Goal: Communication & Community: Answer question/provide support

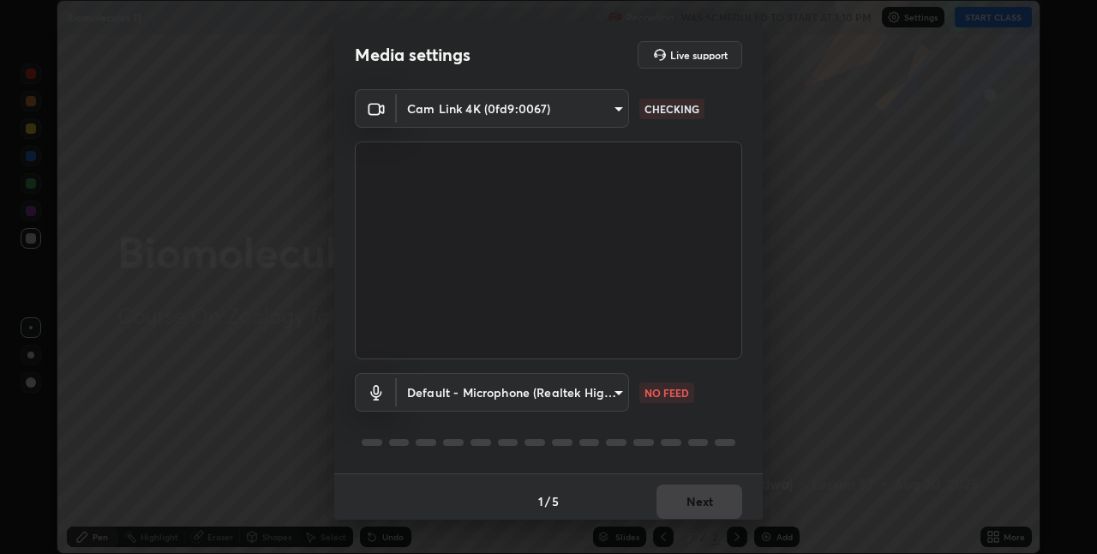
scroll to position [9, 0]
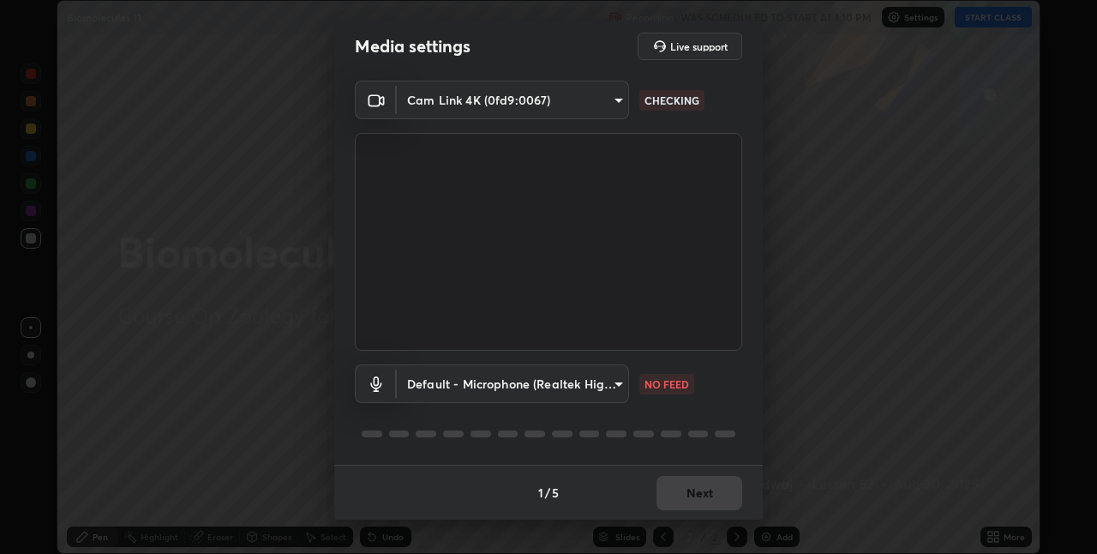
click at [619, 381] on body "Erase all Biomolecules 11 Recording WAS SCHEDULED TO START AT 1:10 PM Settings …" at bounding box center [548, 277] width 1097 height 554
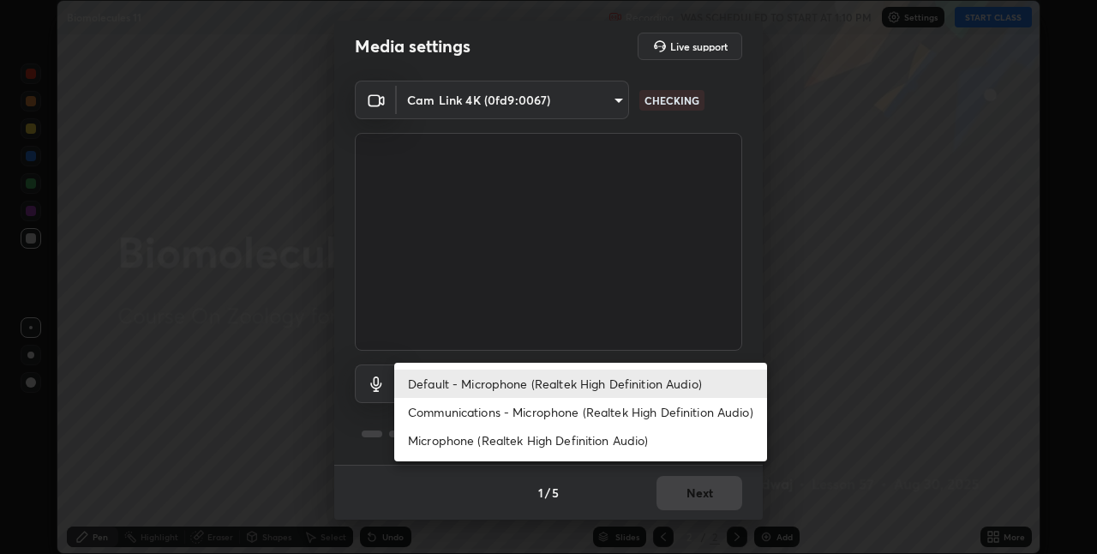
click at [611, 417] on li "Communications - Microphone (Realtek High Definition Audio)" at bounding box center [580, 412] width 373 height 28
type input "communications"
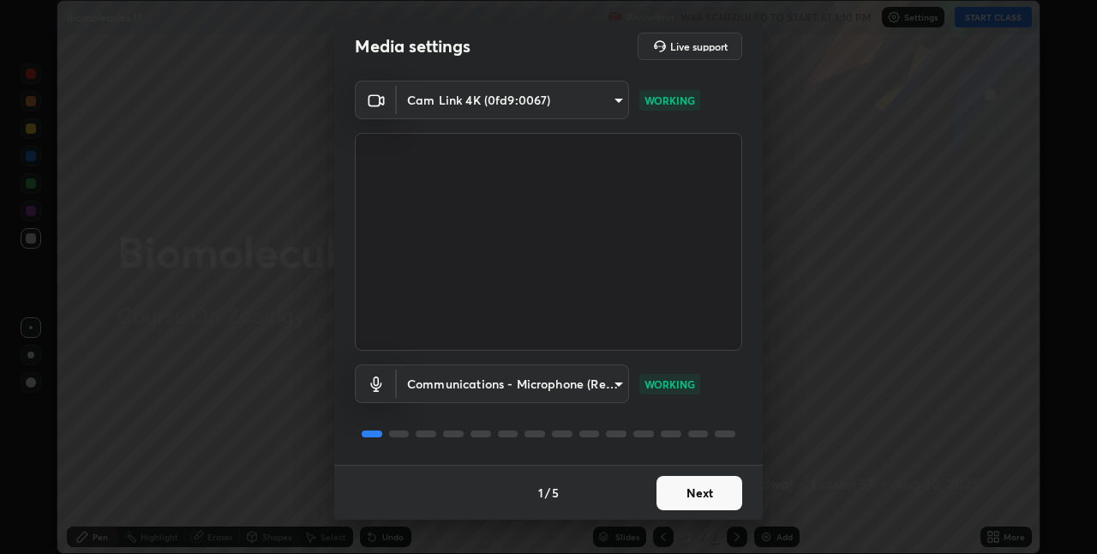
click at [722, 489] on button "Next" at bounding box center [700, 493] width 86 height 34
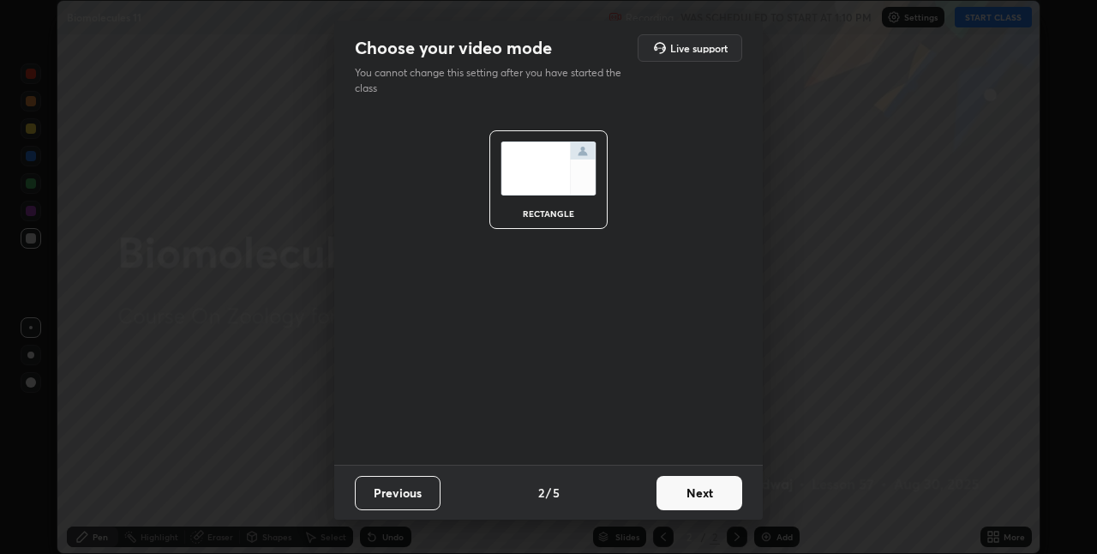
click at [730, 502] on button "Next" at bounding box center [700, 493] width 86 height 34
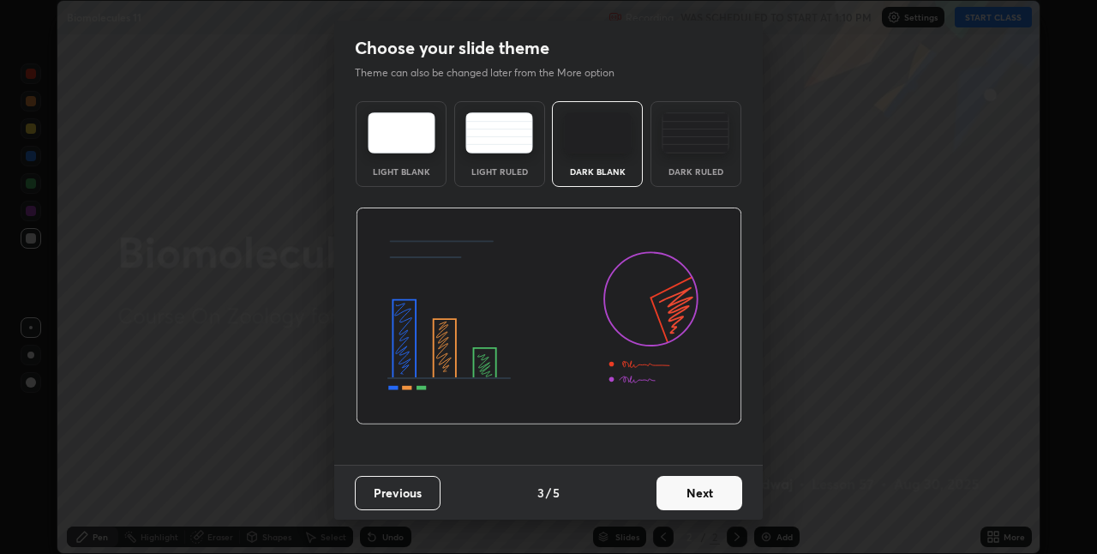
click at [729, 500] on button "Next" at bounding box center [700, 493] width 86 height 34
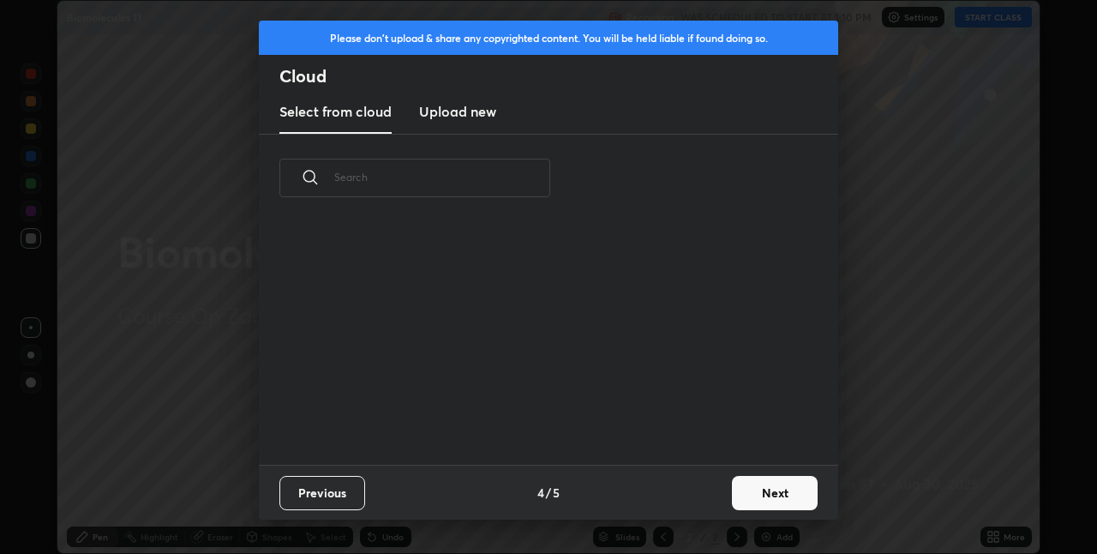
click at [735, 506] on button "Next" at bounding box center [775, 493] width 86 height 34
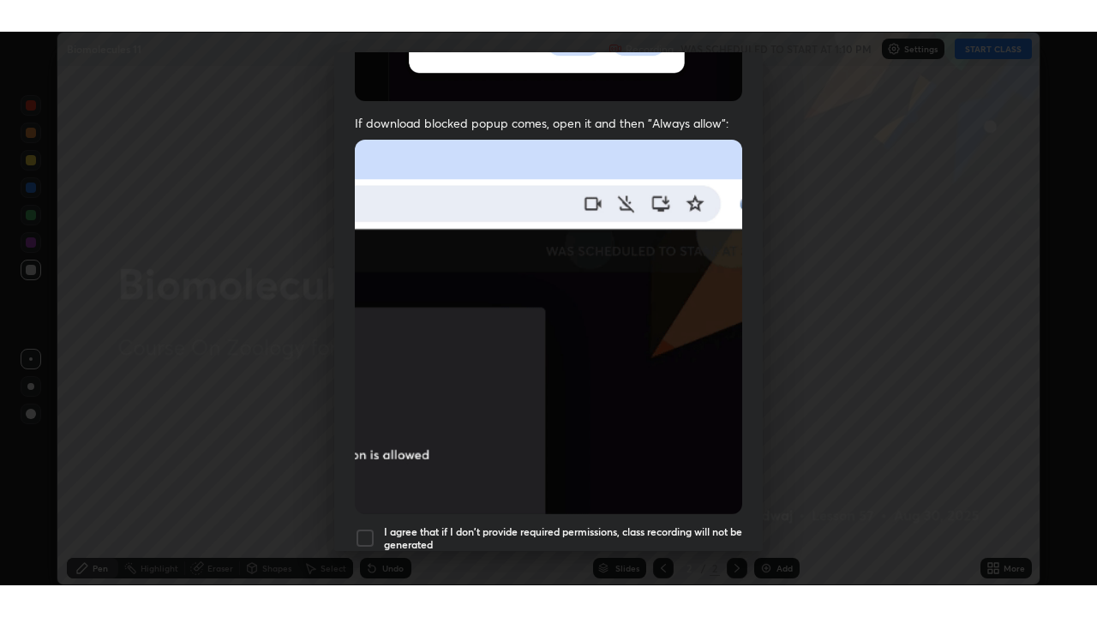
scroll to position [358, 0]
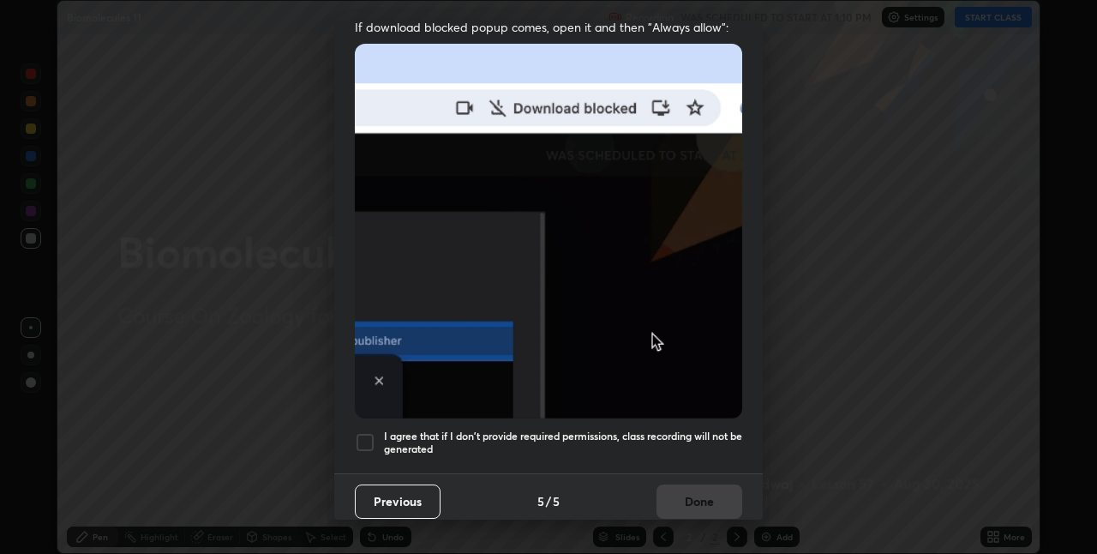
click at [375, 432] on div at bounding box center [365, 442] width 21 height 21
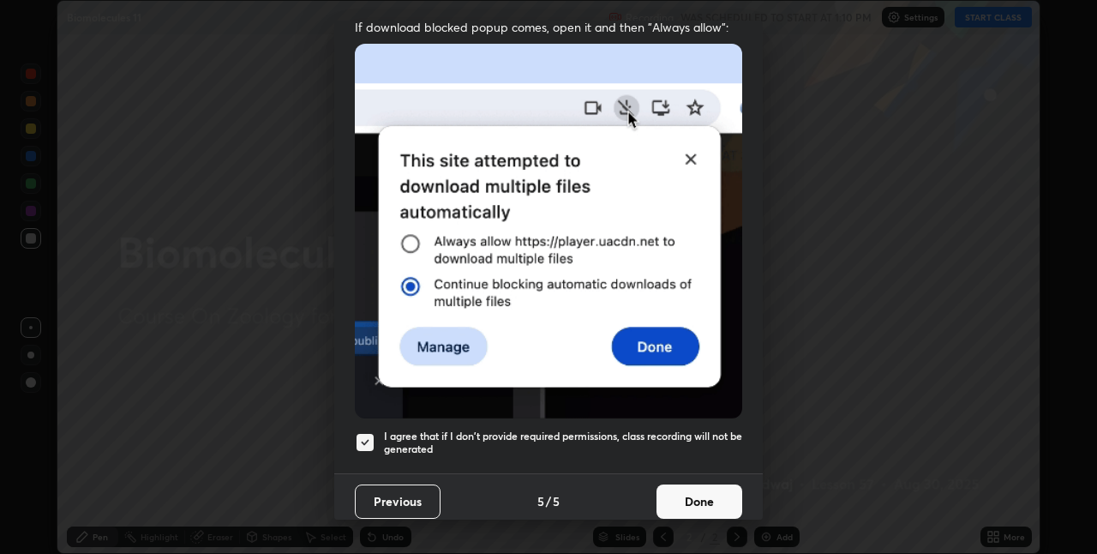
click at [674, 497] on button "Done" at bounding box center [700, 501] width 86 height 34
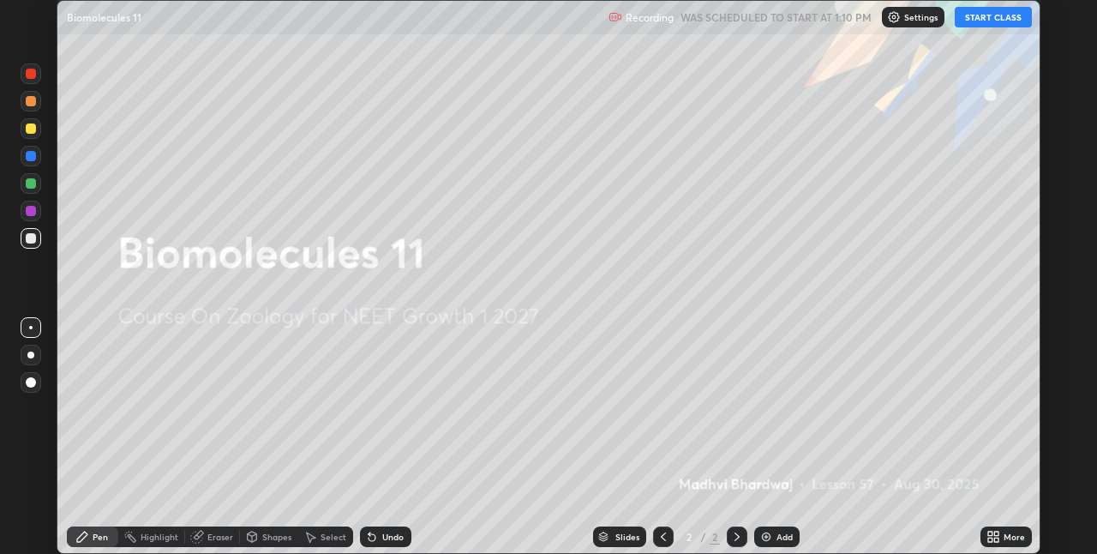
click at [980, 27] on button "START CLASS" at bounding box center [993, 17] width 77 height 21
click at [990, 533] on icon at bounding box center [990, 533] width 4 height 4
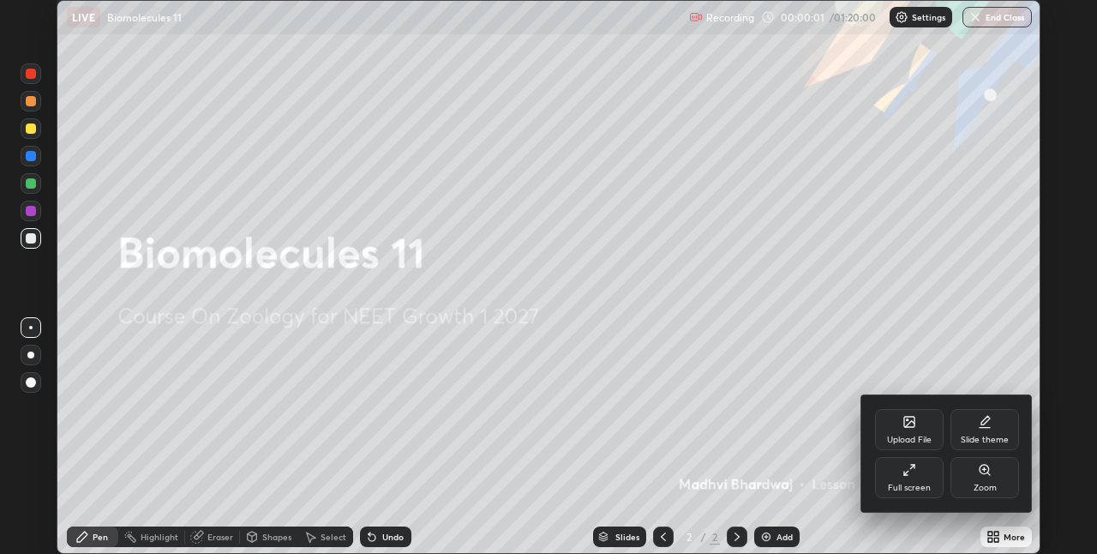
click at [896, 483] on div "Full screen" at bounding box center [909, 487] width 43 height 9
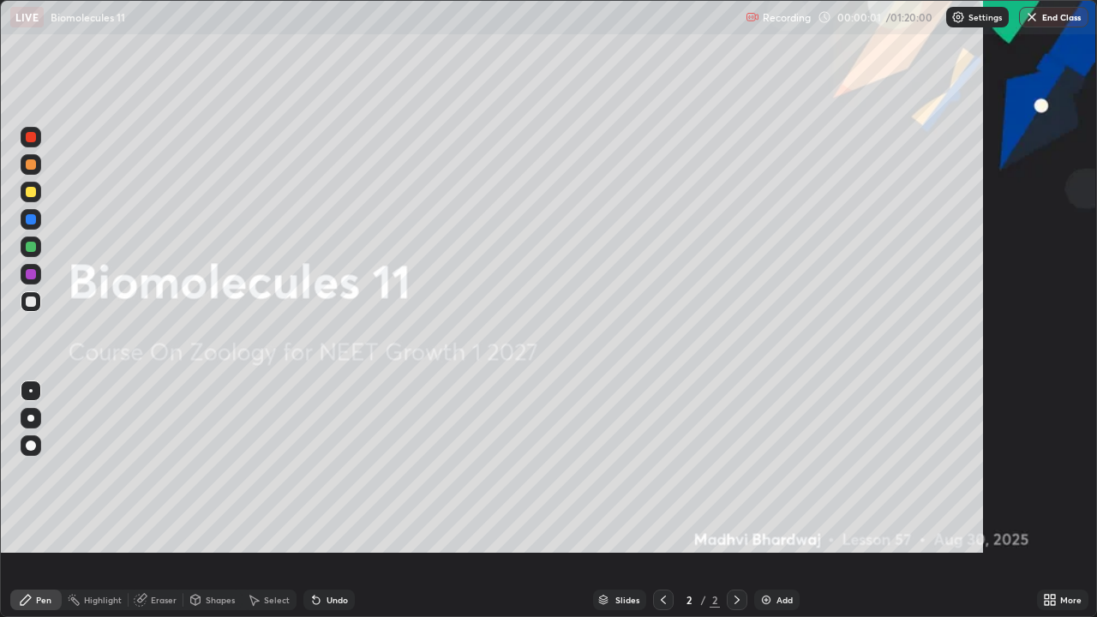
scroll to position [617, 1097]
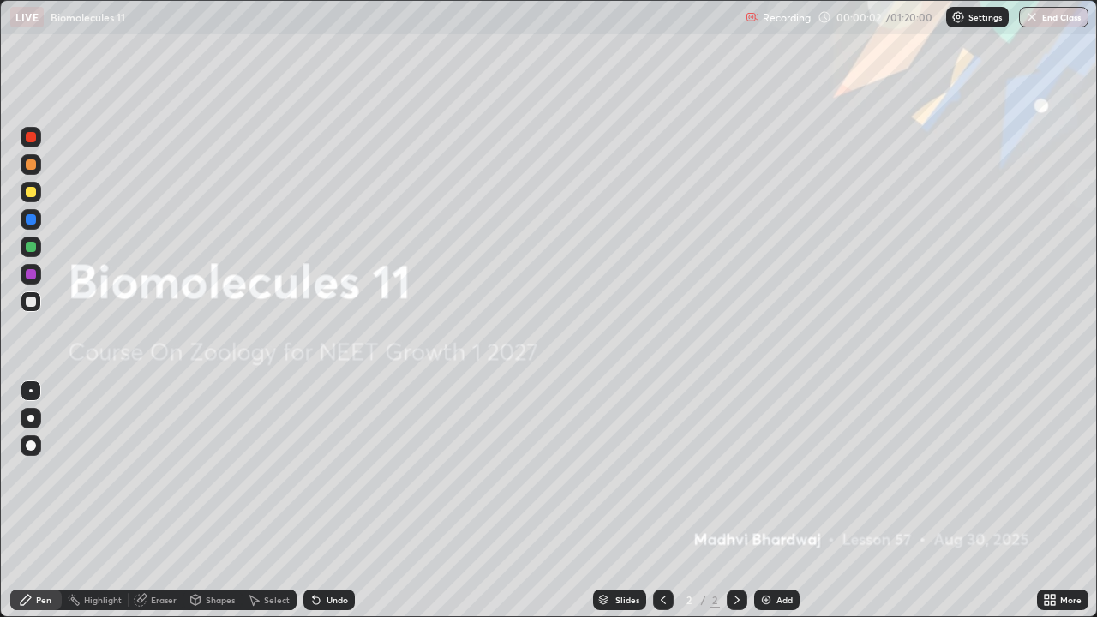
click at [787, 553] on div "Add" at bounding box center [785, 600] width 16 height 9
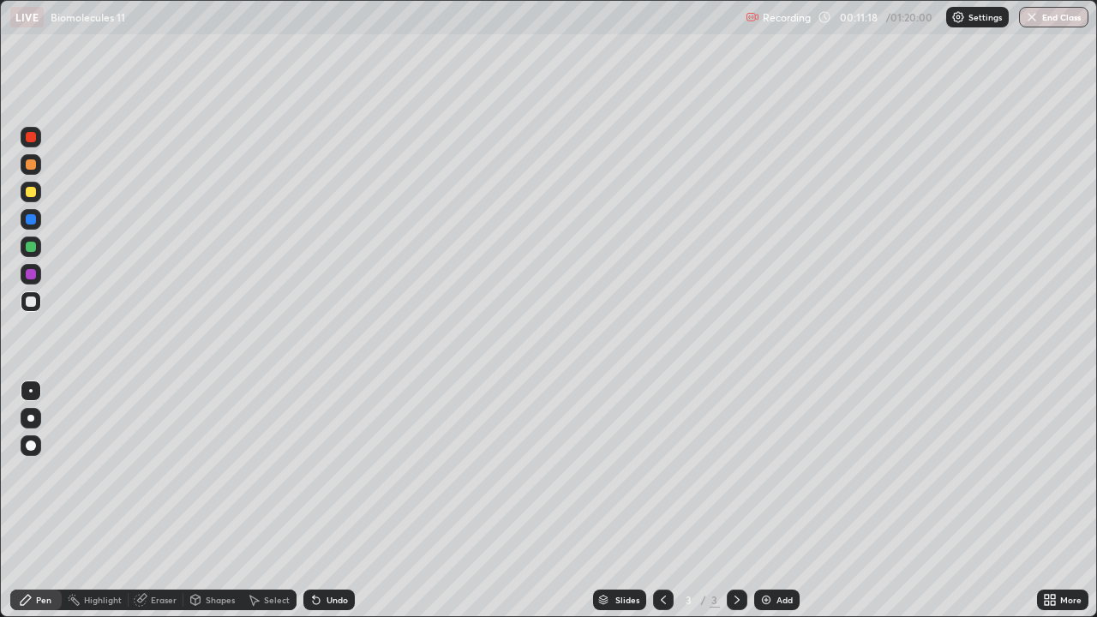
click at [785, 553] on div "Add" at bounding box center [785, 600] width 16 height 9
click at [37, 307] on div at bounding box center [31, 301] width 21 height 21
click at [349, 553] on div "Undo" at bounding box center [328, 600] width 51 height 21
click at [36, 199] on div at bounding box center [31, 192] width 21 height 21
click at [342, 553] on div "Undo" at bounding box center [337, 600] width 21 height 9
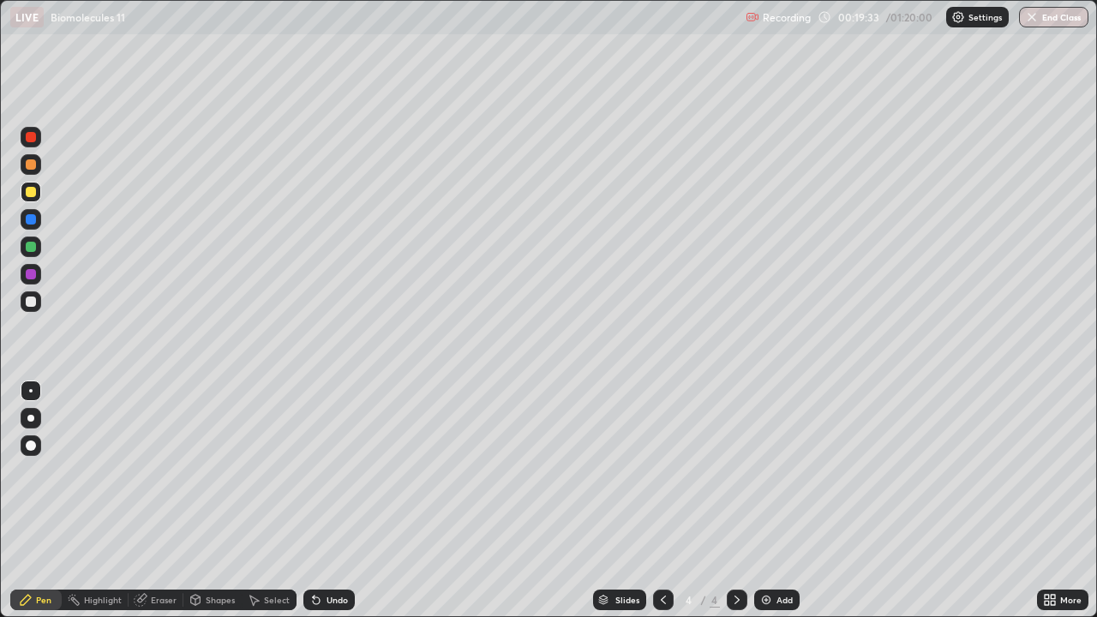
click at [31, 444] on div at bounding box center [31, 446] width 10 height 10
click at [784, 553] on div "Add" at bounding box center [785, 600] width 16 height 9
click at [31, 303] on div at bounding box center [31, 302] width 10 height 10
click at [31, 391] on div at bounding box center [30, 390] width 3 height 3
click at [32, 196] on div at bounding box center [31, 192] width 10 height 10
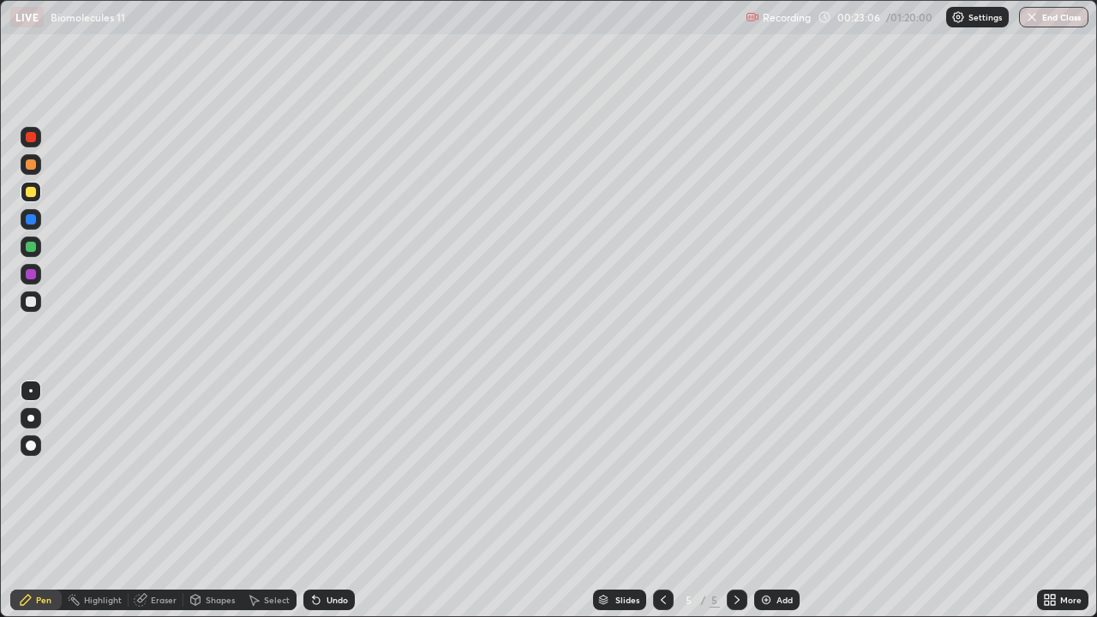
click at [38, 137] on div at bounding box center [31, 137] width 21 height 21
click at [337, 553] on div "Undo" at bounding box center [328, 600] width 51 height 21
click at [37, 305] on div at bounding box center [31, 301] width 21 height 21
click at [38, 140] on div at bounding box center [31, 137] width 21 height 21
click at [777, 553] on div "Add" at bounding box center [785, 600] width 16 height 9
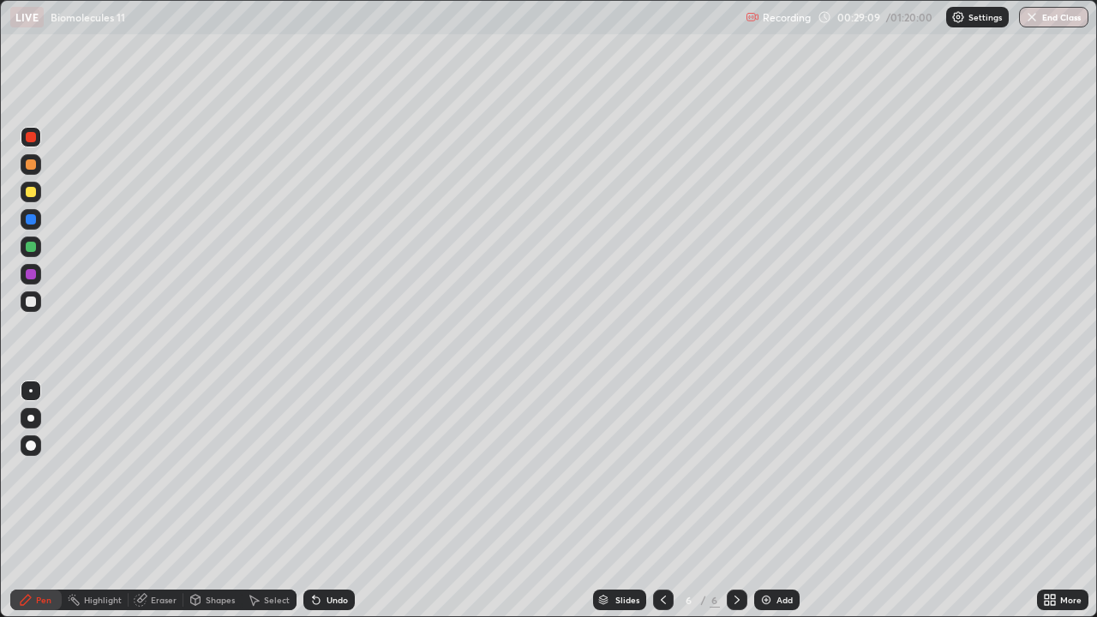
click at [29, 304] on div at bounding box center [31, 302] width 10 height 10
click at [27, 184] on div at bounding box center [31, 192] width 21 height 21
click at [47, 479] on div "Erase all" at bounding box center [30, 308] width 41 height 549
click at [33, 300] on div at bounding box center [31, 302] width 10 height 10
click at [333, 553] on div "Undo" at bounding box center [337, 600] width 21 height 9
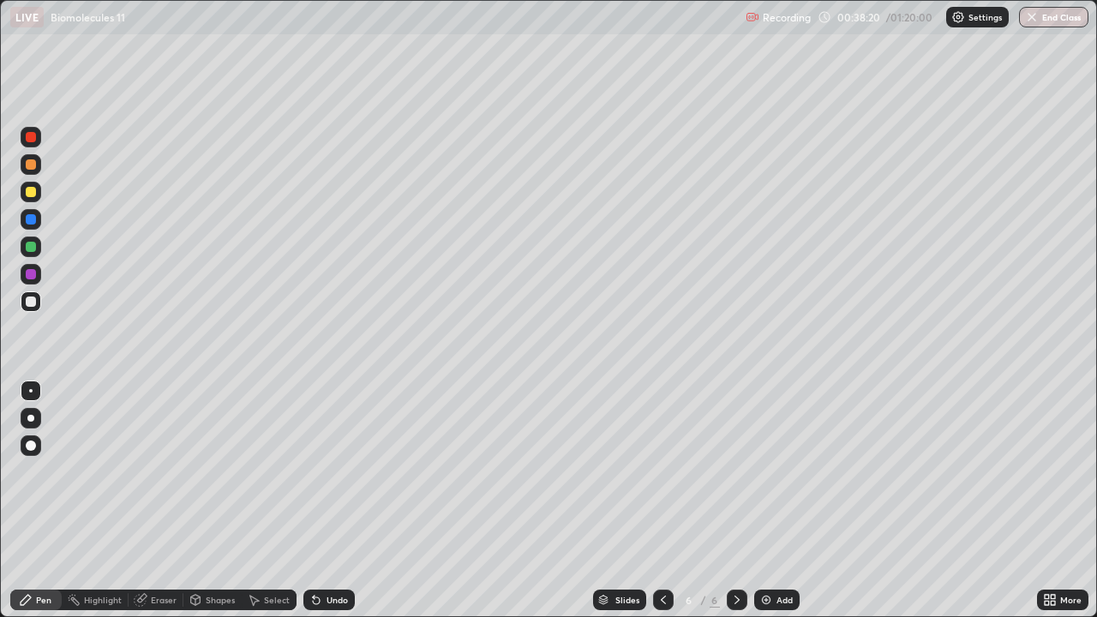
click at [334, 553] on div "Undo" at bounding box center [337, 600] width 21 height 9
click at [332, 553] on div "Undo" at bounding box center [337, 600] width 21 height 9
click at [286, 553] on div "Select" at bounding box center [269, 600] width 55 height 34
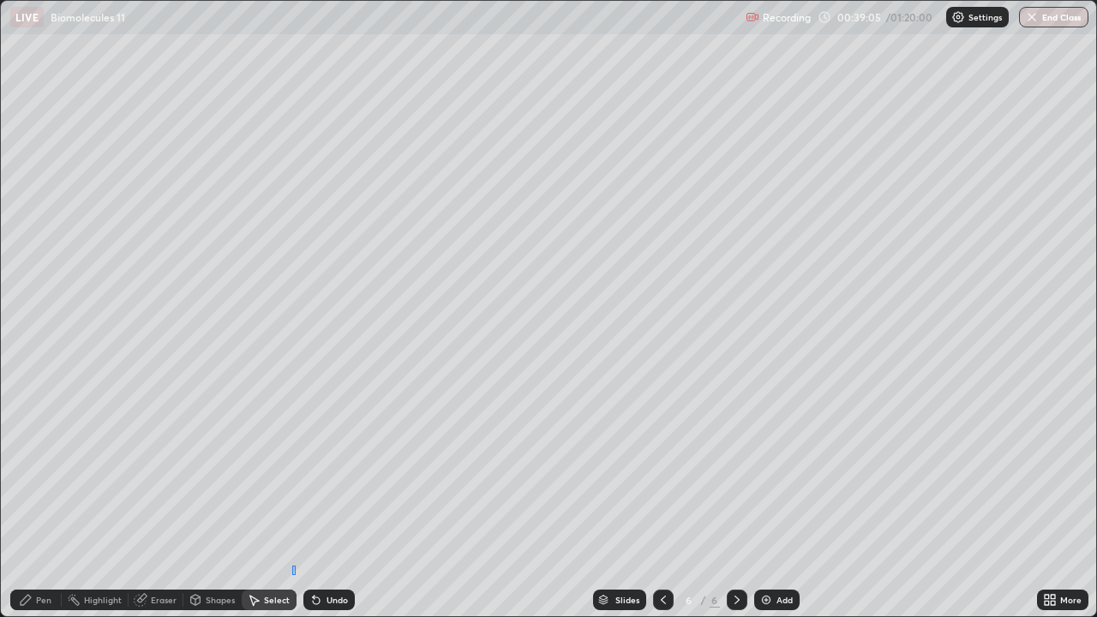
click at [296, 553] on div "0 ° Undo Copy Duplicate Duplicate to new slide Delete" at bounding box center [548, 308] width 1095 height 615
click at [45, 553] on div "Pen" at bounding box center [43, 600] width 15 height 9
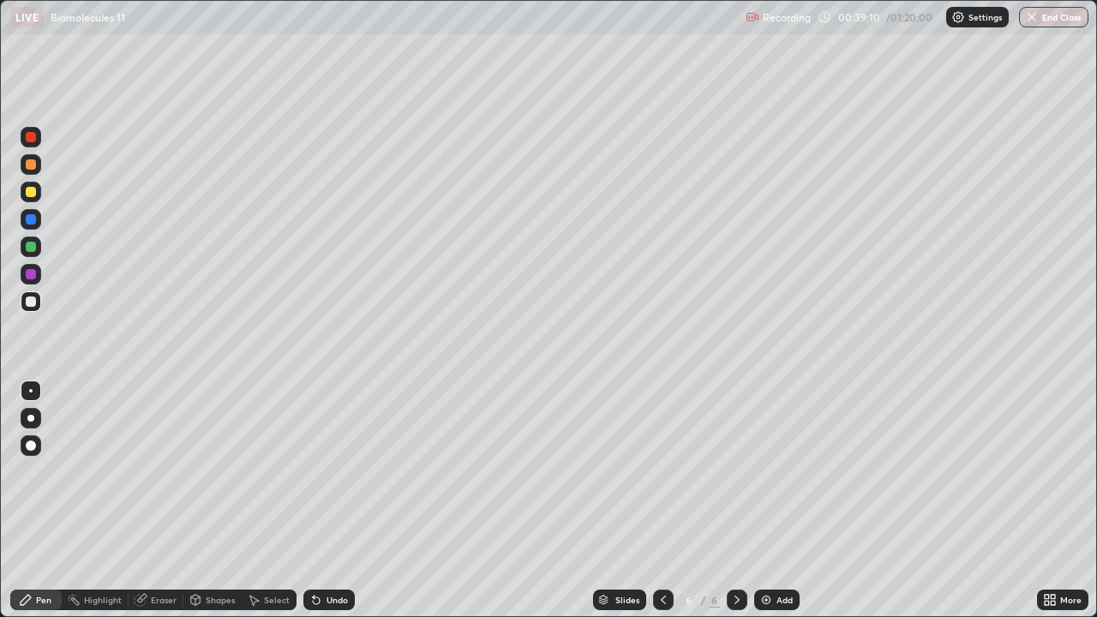
click at [347, 553] on div "Undo" at bounding box center [326, 600] width 58 height 34
click at [42, 208] on div at bounding box center [30, 219] width 27 height 27
click at [30, 195] on div at bounding box center [31, 192] width 10 height 10
click at [30, 130] on div at bounding box center [31, 137] width 21 height 21
click at [769, 553] on img at bounding box center [766, 600] width 14 height 14
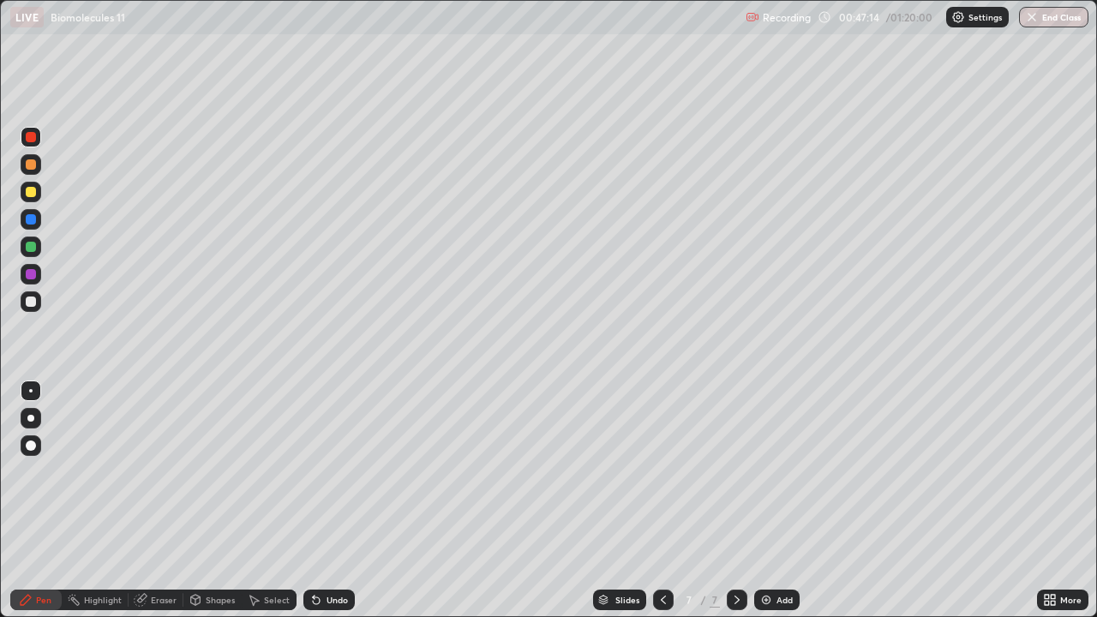
click at [39, 309] on div at bounding box center [31, 301] width 21 height 27
click at [38, 160] on div at bounding box center [31, 164] width 21 height 21
click at [653, 553] on div at bounding box center [663, 600] width 21 height 34
click at [735, 553] on icon at bounding box center [737, 600] width 14 height 14
click at [602, 553] on div "Slides" at bounding box center [619, 600] width 53 height 21
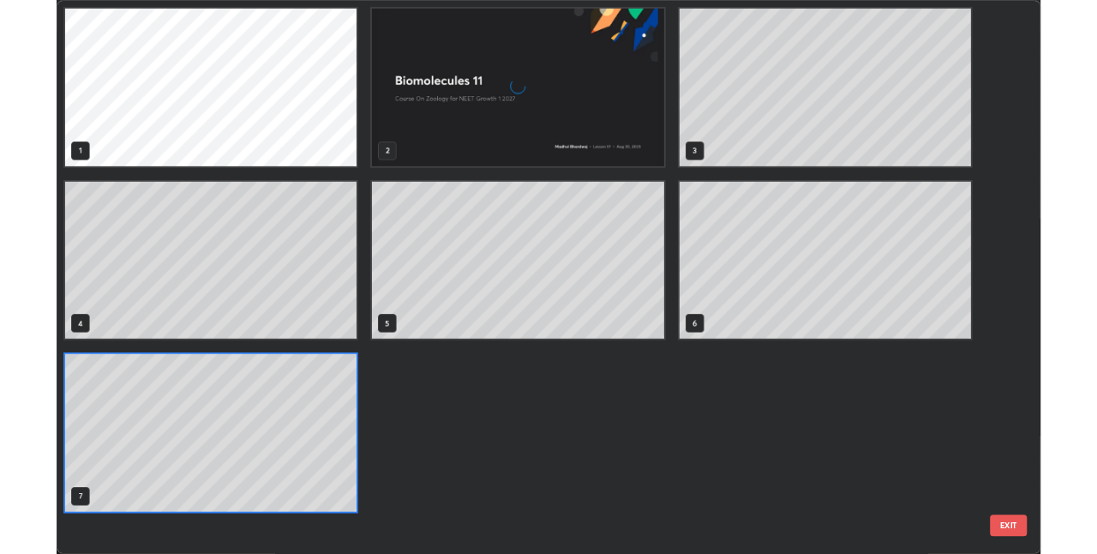
scroll to position [610, 1087]
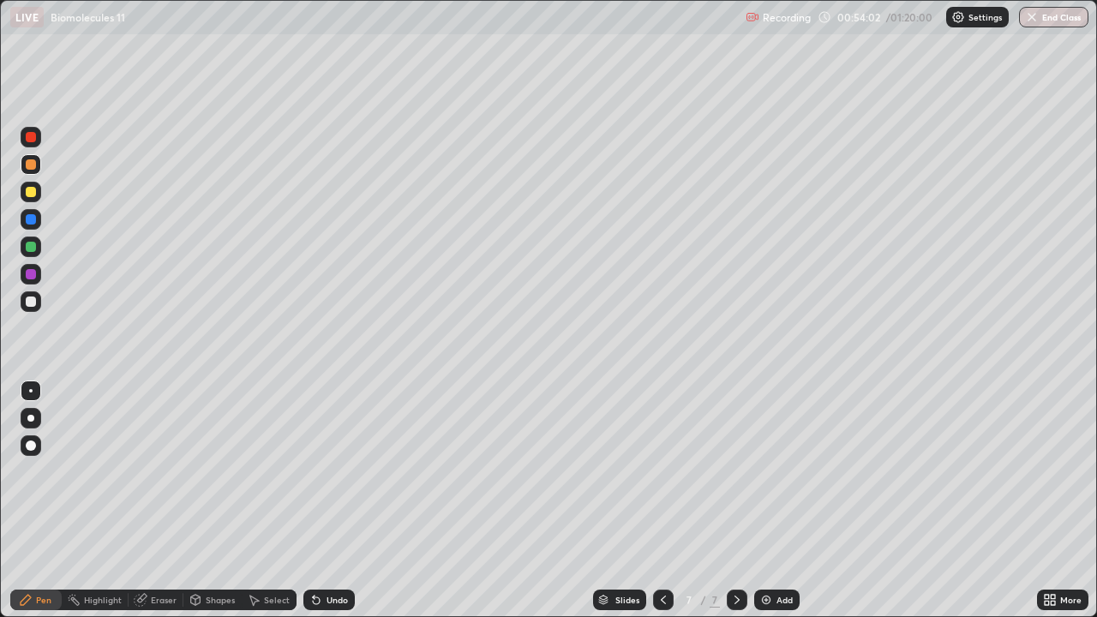
click at [39, 142] on div at bounding box center [31, 137] width 21 height 21
click at [771, 553] on img at bounding box center [766, 600] width 14 height 14
click at [38, 303] on div at bounding box center [31, 301] width 21 height 21
click at [627, 33] on div "LIVE Biomolecules 11" at bounding box center [374, 17] width 729 height 34
click at [165, 553] on div "Eraser" at bounding box center [164, 600] width 26 height 9
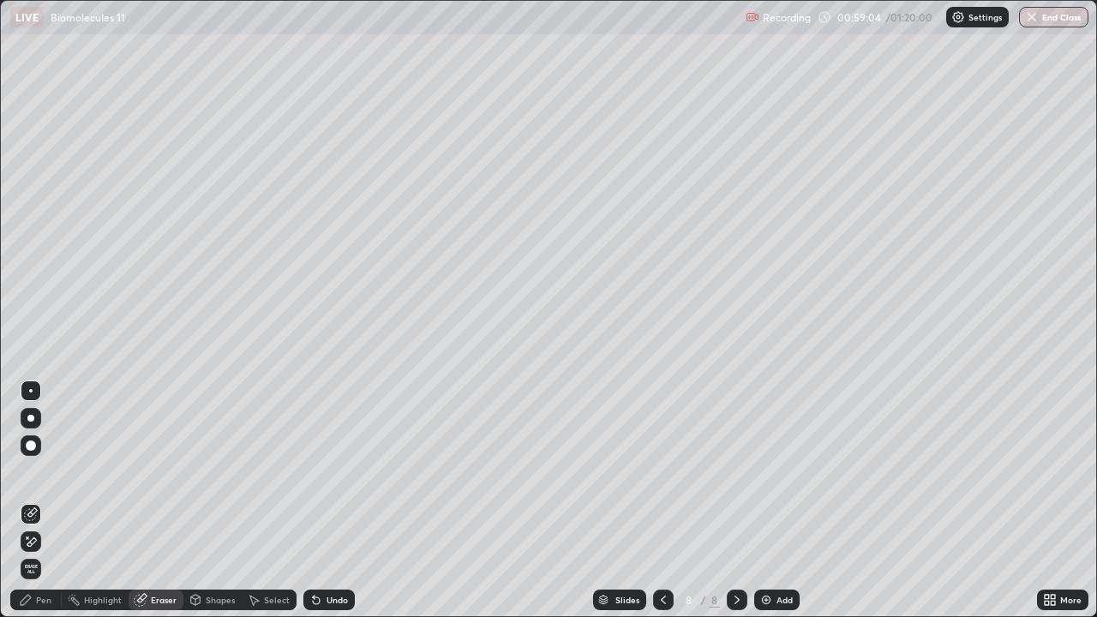
click at [39, 553] on div "Pen" at bounding box center [43, 600] width 15 height 9
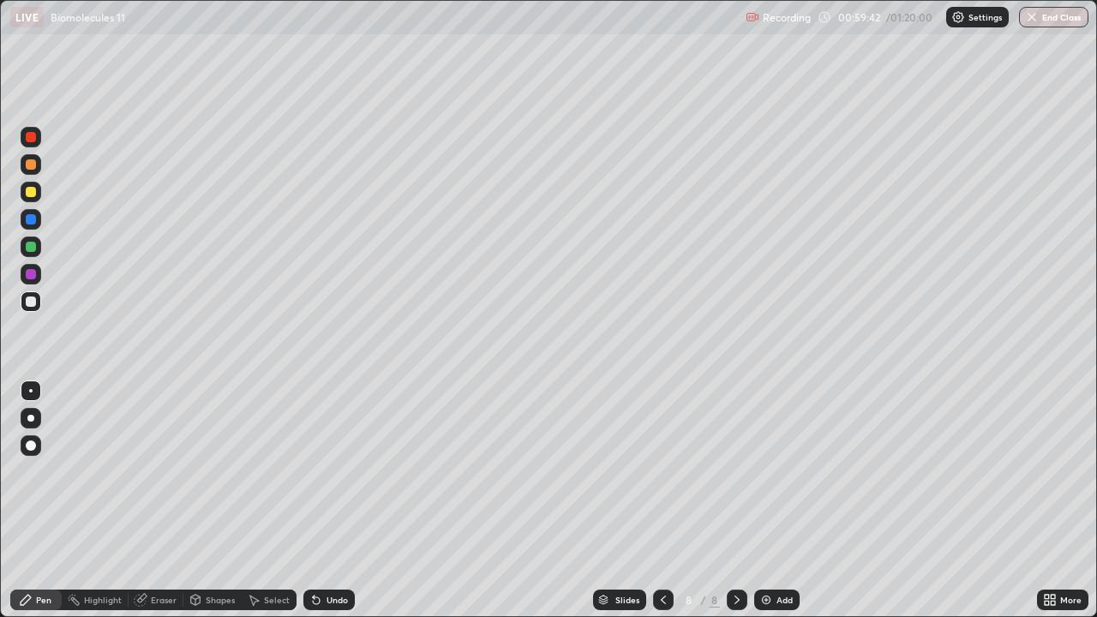
click at [33, 196] on div at bounding box center [31, 192] width 10 height 10
click at [38, 307] on div at bounding box center [31, 301] width 21 height 21
click at [161, 553] on div "Eraser" at bounding box center [164, 600] width 26 height 9
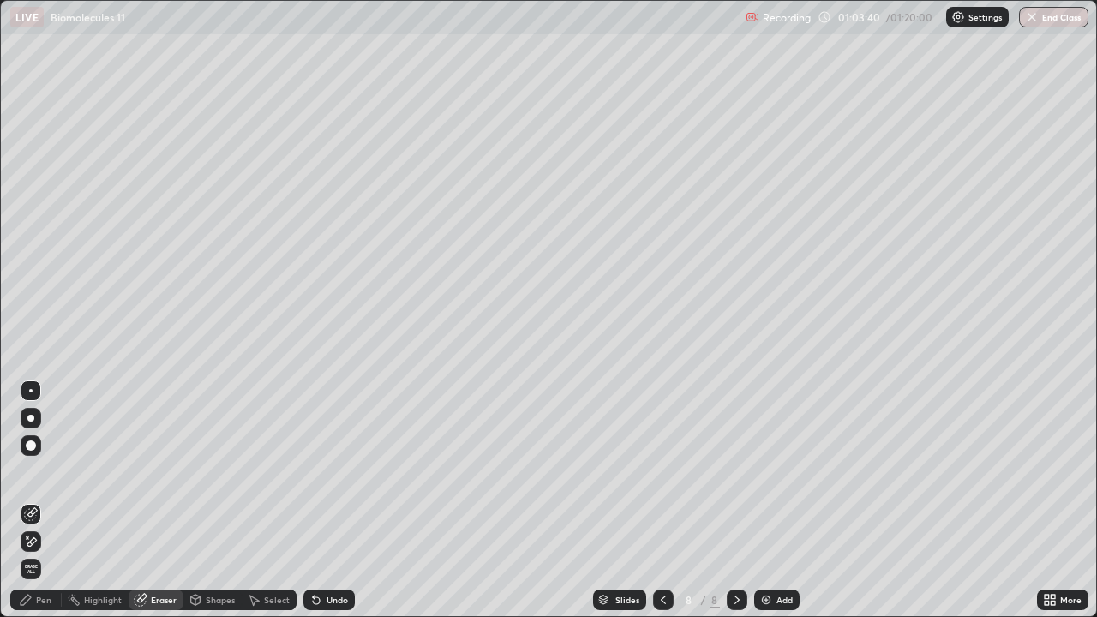
click at [37, 553] on div "Pen" at bounding box center [35, 600] width 51 height 21
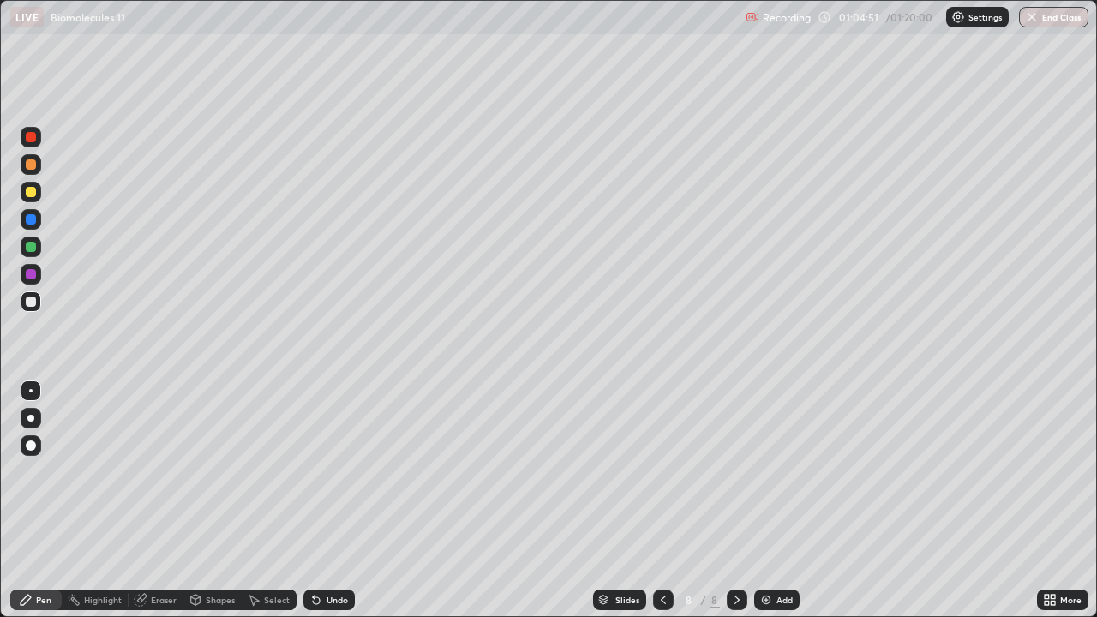
click at [29, 192] on div at bounding box center [31, 192] width 10 height 10
click at [783, 553] on div "Add" at bounding box center [785, 600] width 16 height 9
click at [38, 300] on div at bounding box center [31, 301] width 21 height 21
click at [38, 304] on div at bounding box center [31, 301] width 21 height 21
click at [27, 303] on div at bounding box center [31, 302] width 10 height 10
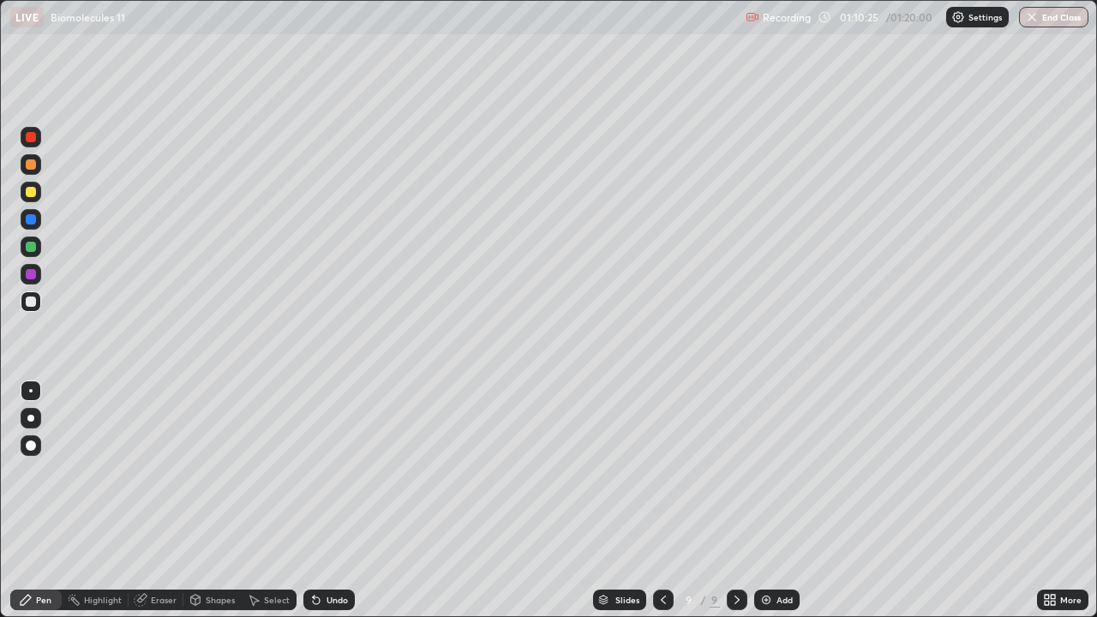
click at [336, 553] on div "Undo" at bounding box center [328, 600] width 51 height 21
click at [32, 192] on div at bounding box center [31, 192] width 10 height 10
click at [39, 305] on div at bounding box center [31, 301] width 21 height 21
click at [39, 221] on div at bounding box center [31, 219] width 21 height 21
click at [37, 305] on div at bounding box center [31, 301] width 21 height 21
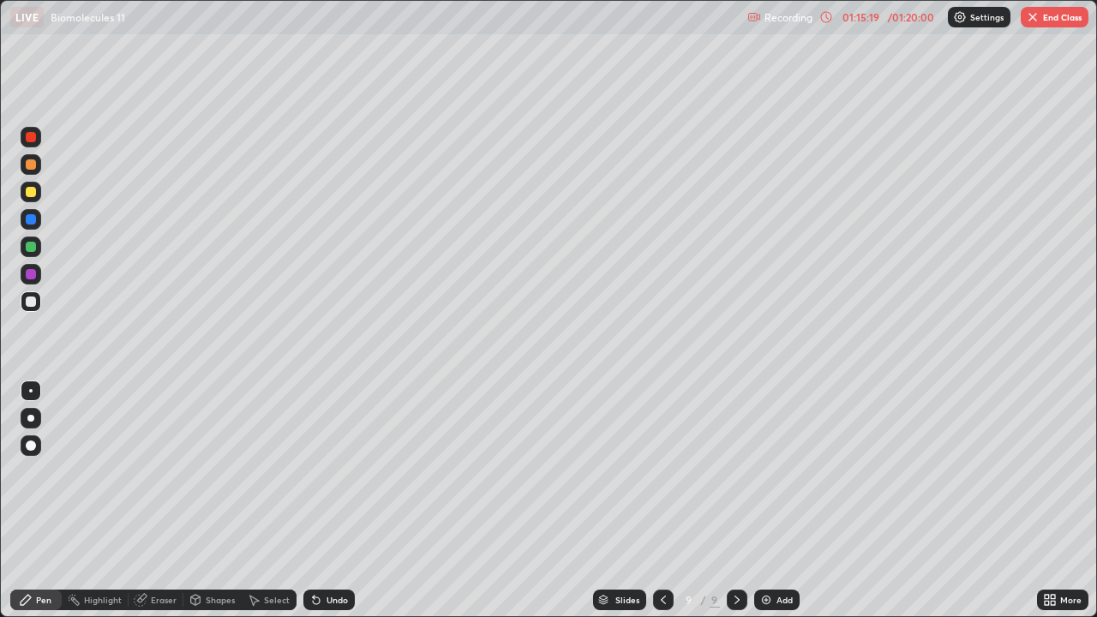
click at [161, 553] on div "Eraser" at bounding box center [164, 600] width 26 height 9
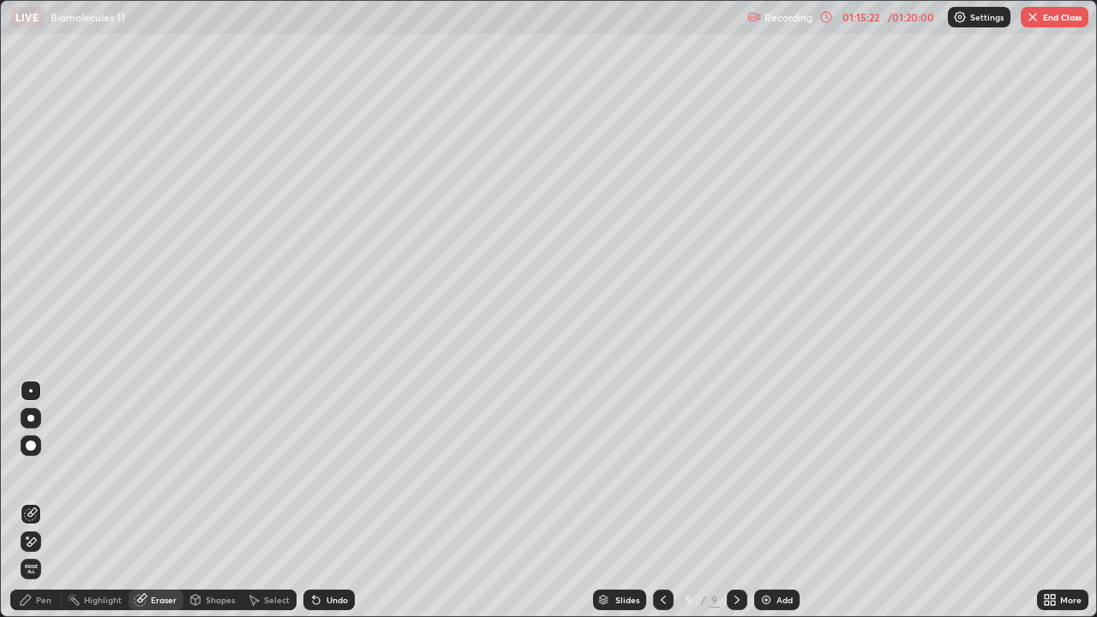
click at [43, 553] on div "Pen" at bounding box center [43, 600] width 15 height 9
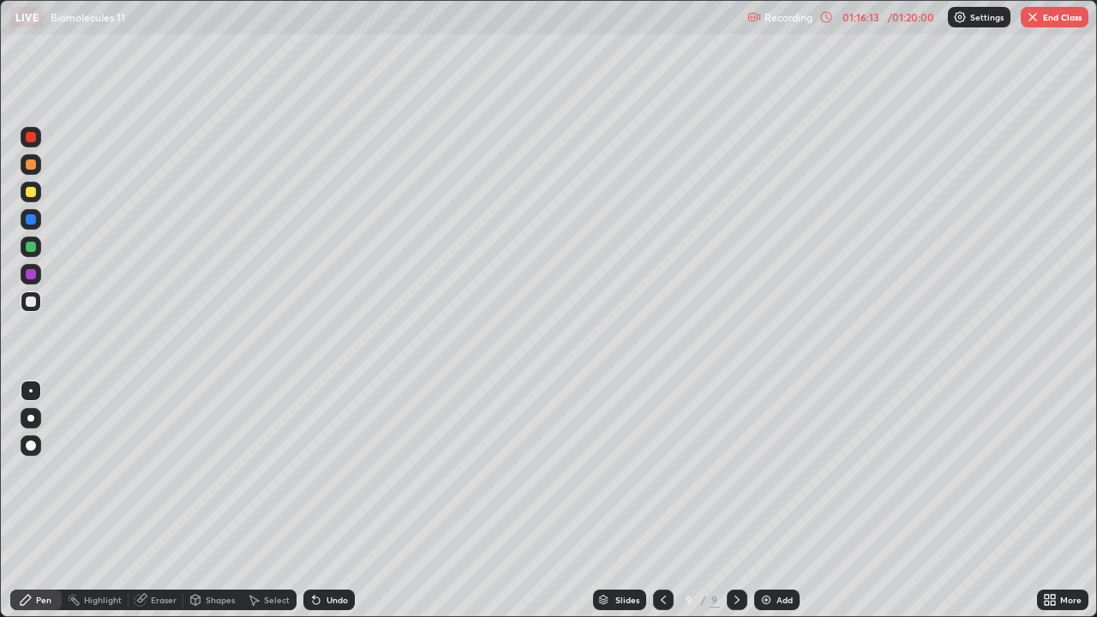
click at [30, 250] on div at bounding box center [31, 247] width 10 height 10
click at [34, 192] on div at bounding box center [31, 192] width 10 height 10
click at [344, 553] on div "Undo" at bounding box center [328, 600] width 51 height 21
click at [342, 553] on div "Undo" at bounding box center [328, 600] width 51 height 21
click at [158, 553] on div "Eraser" at bounding box center [156, 600] width 55 height 21
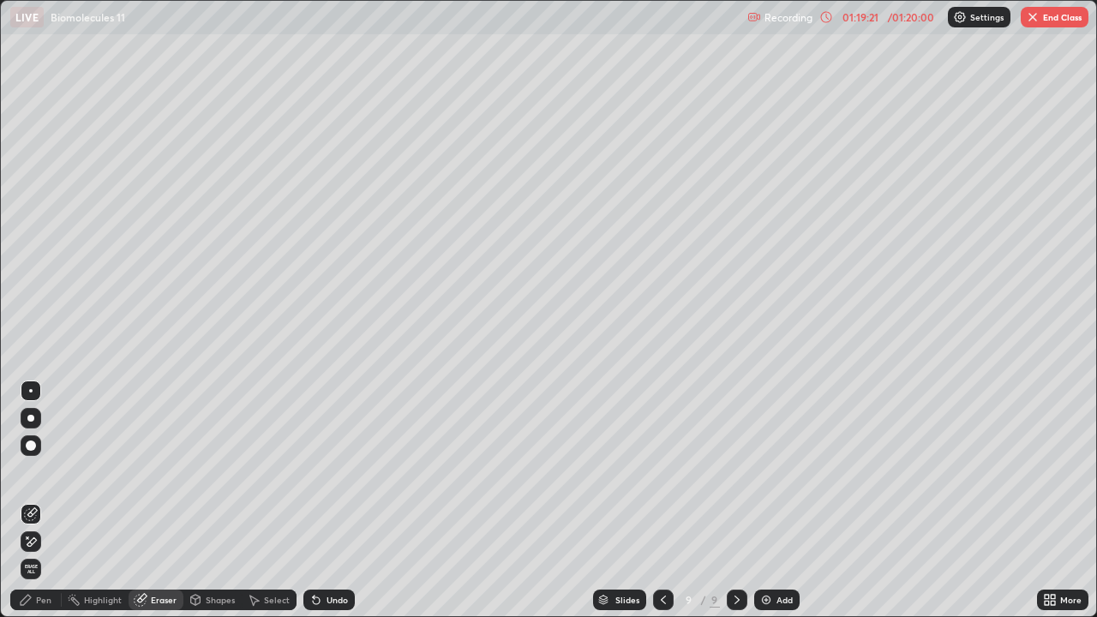
click at [54, 553] on div "Pen" at bounding box center [35, 600] width 51 height 21
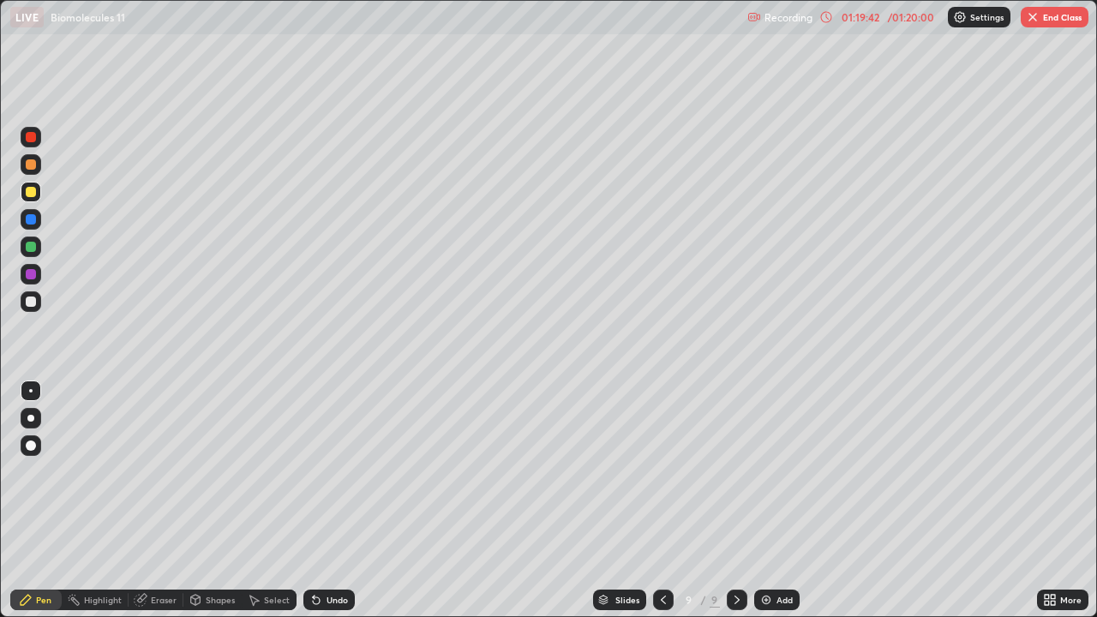
click at [32, 219] on div at bounding box center [31, 219] width 10 height 10
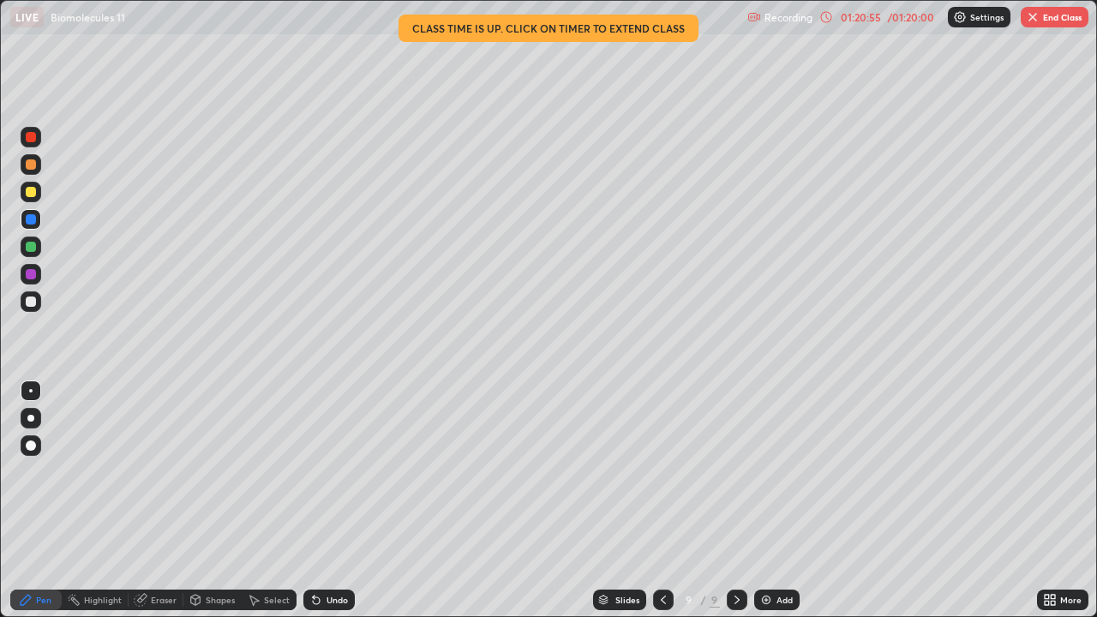
click at [40, 308] on div at bounding box center [31, 301] width 21 height 21
click at [1045, 553] on icon at bounding box center [1047, 603] width 4 height 4
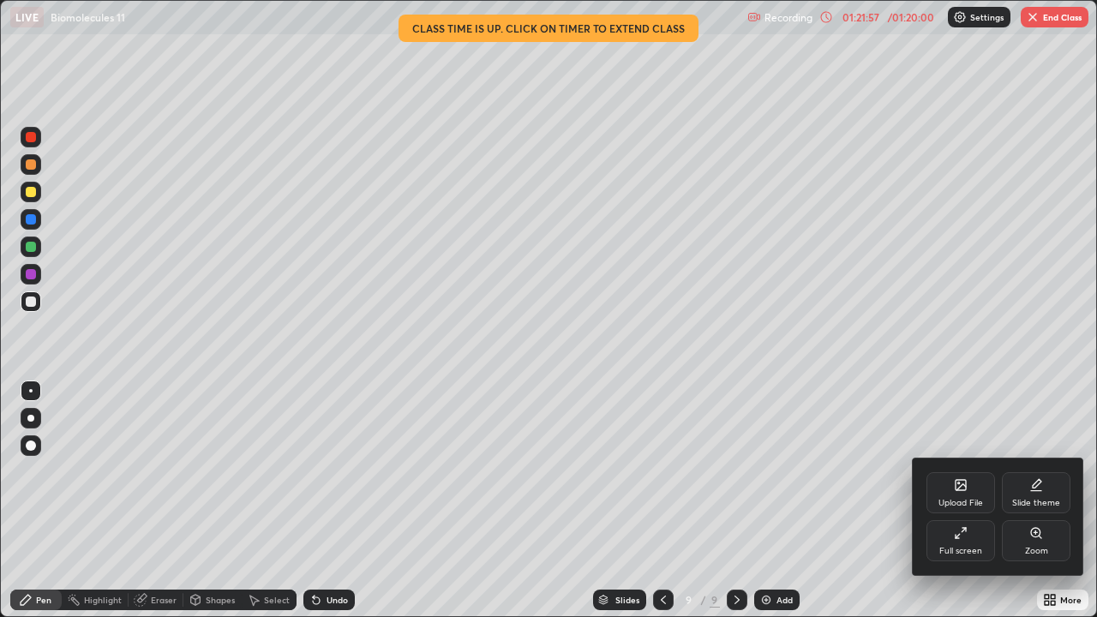
click at [970, 543] on div "Full screen" at bounding box center [961, 540] width 69 height 41
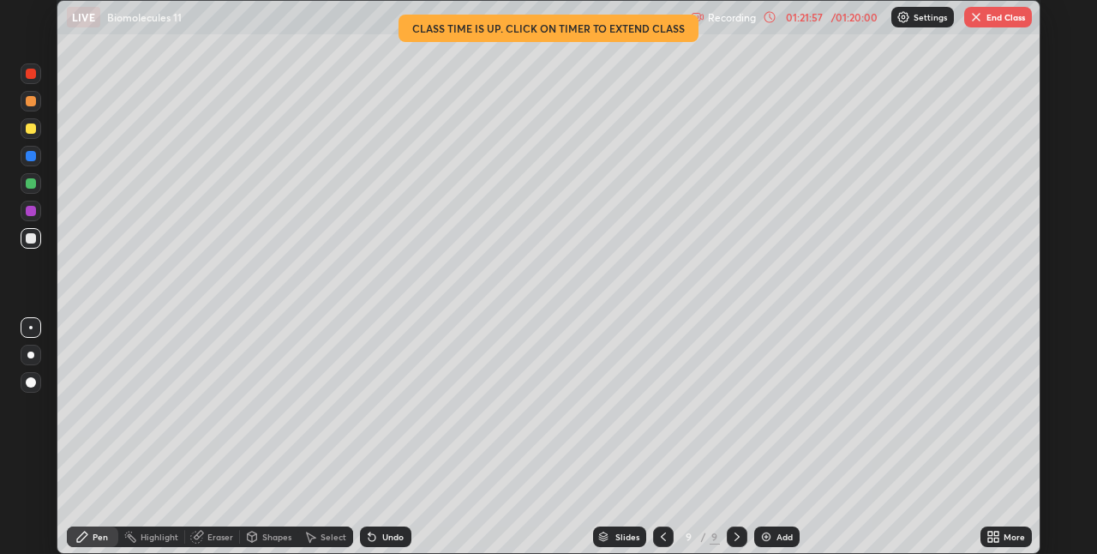
scroll to position [85161, 84618]
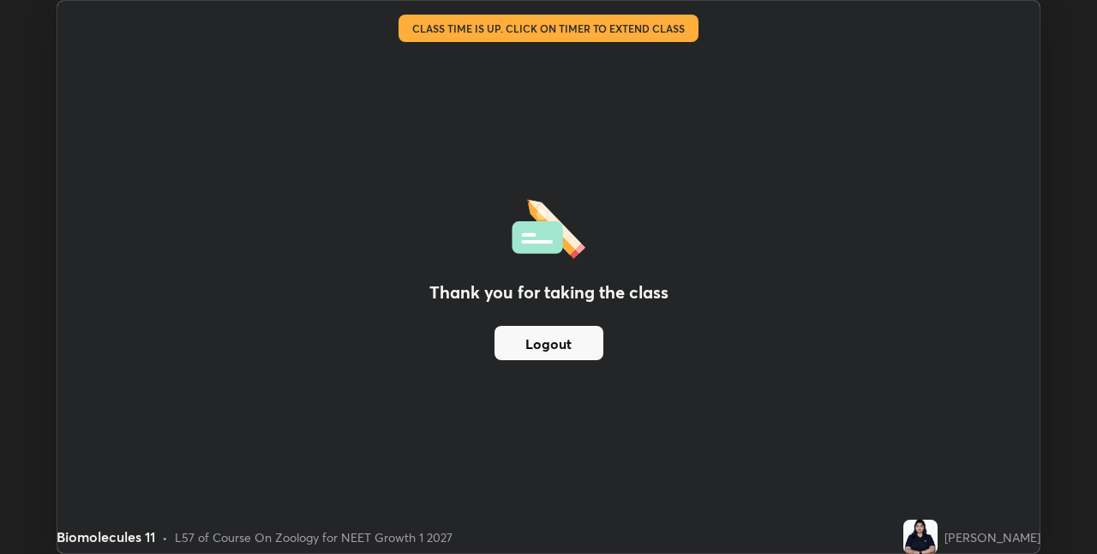
click at [592, 350] on button "Logout" at bounding box center [549, 343] width 109 height 34
click at [586, 352] on button "Logout" at bounding box center [549, 343] width 109 height 34
